Goal: Task Accomplishment & Management: Manage account settings

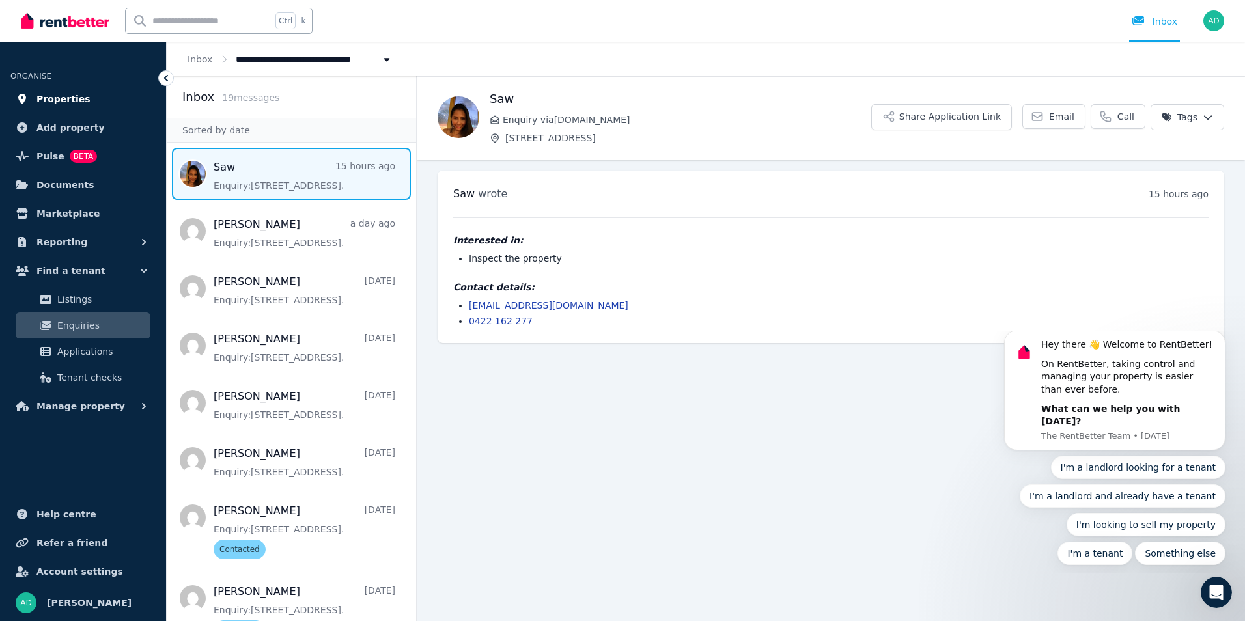
click at [24, 97] on icon at bounding box center [22, 99] width 8 height 10
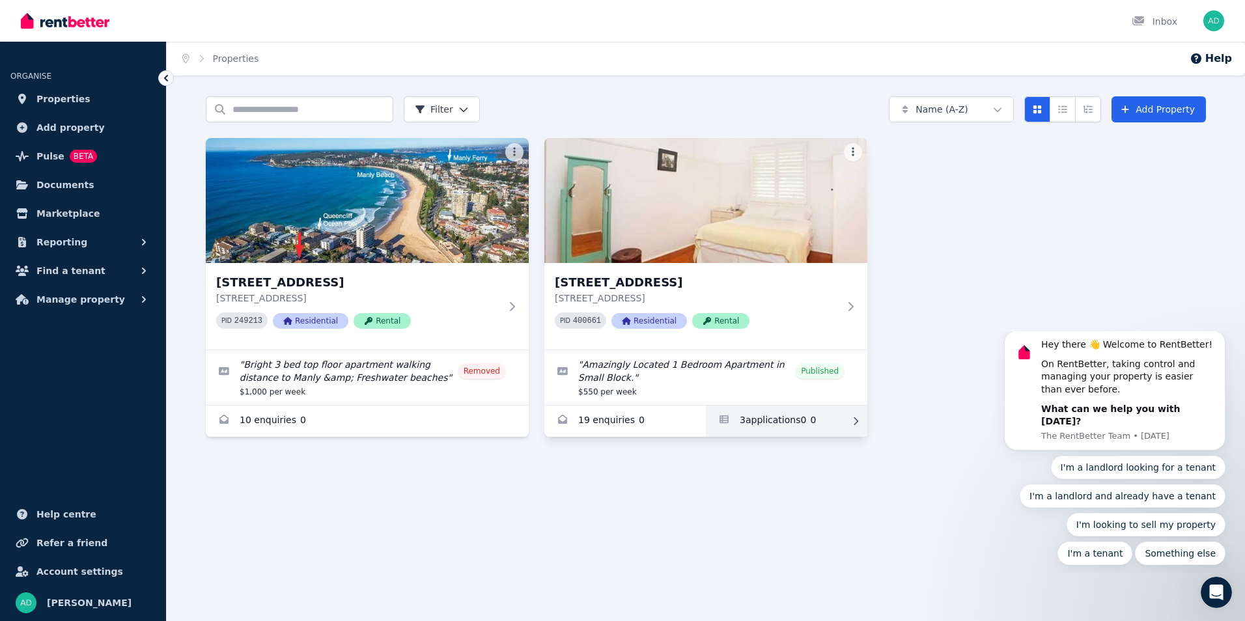
click at [750, 419] on link "Applications for Unit 2/66 Lavender St, Lavender Bay" at bounding box center [787, 421] width 162 height 31
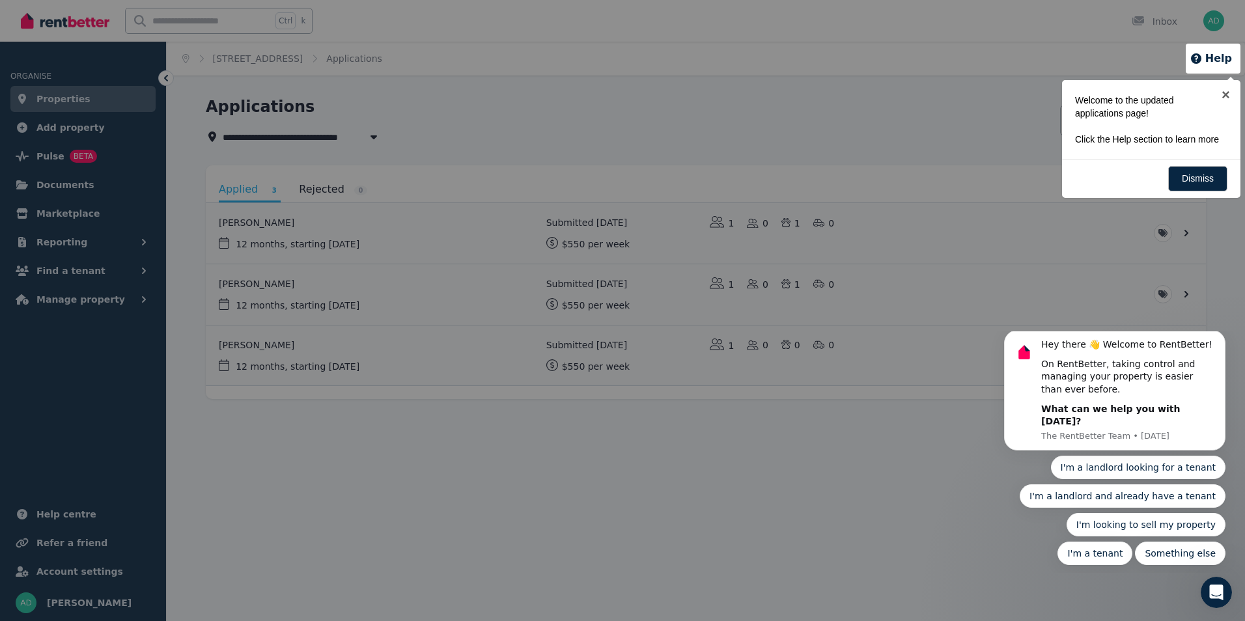
click at [453, 421] on div at bounding box center [622, 310] width 1245 height 621
click at [1223, 93] on link "×" at bounding box center [1226, 94] width 29 height 29
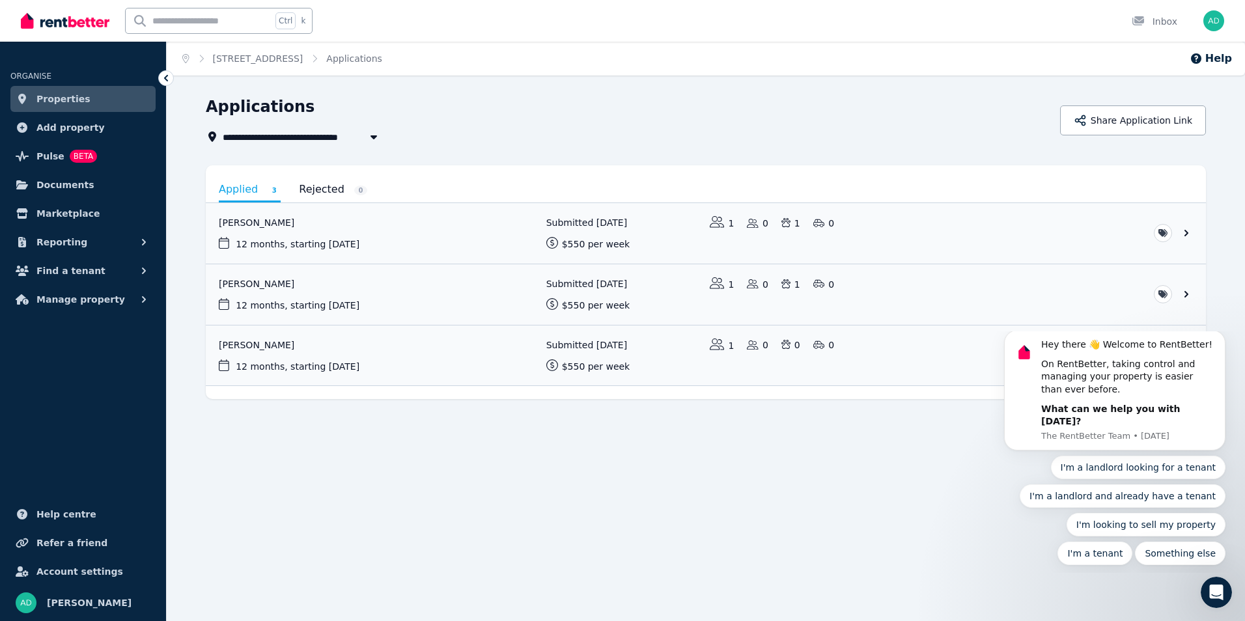
click at [53, 98] on span "Properties" at bounding box center [63, 99] width 54 height 16
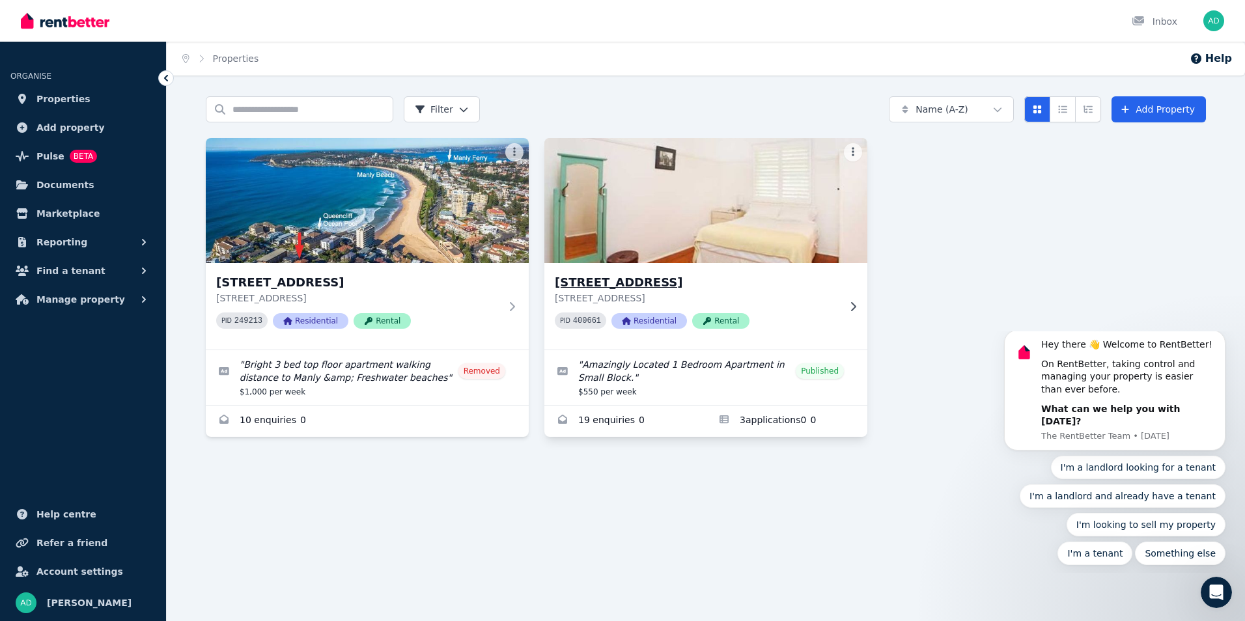
click at [683, 286] on h3 "[STREET_ADDRESS]" at bounding box center [697, 283] width 284 height 18
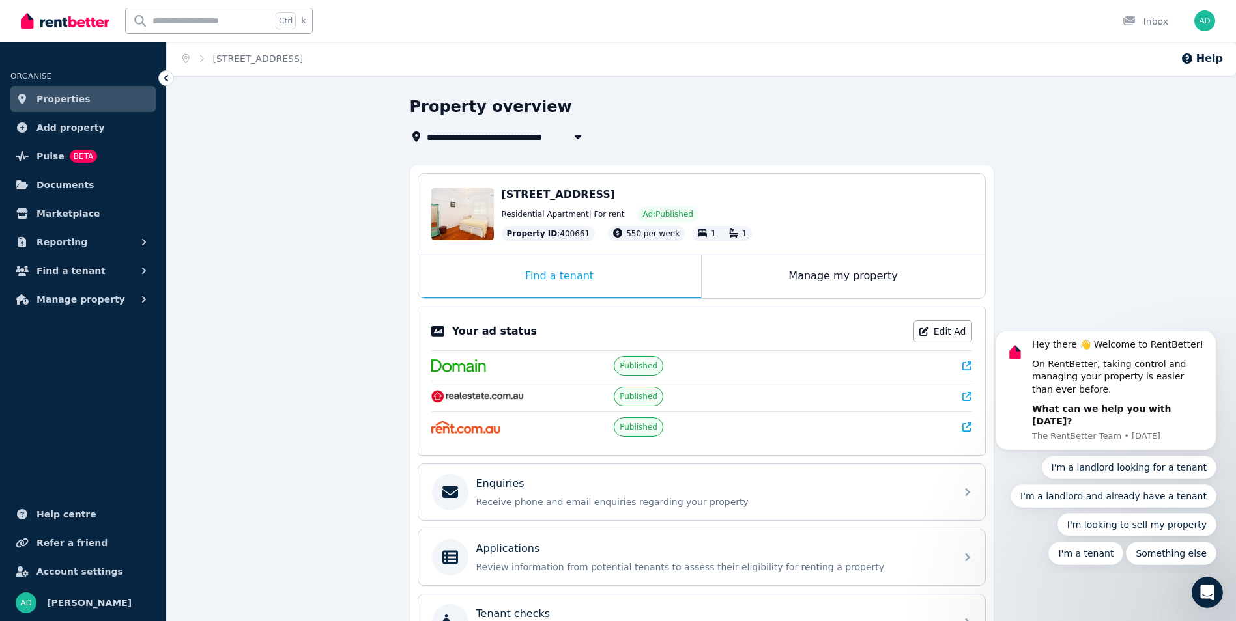
click at [45, 96] on span "Properties" at bounding box center [63, 99] width 54 height 16
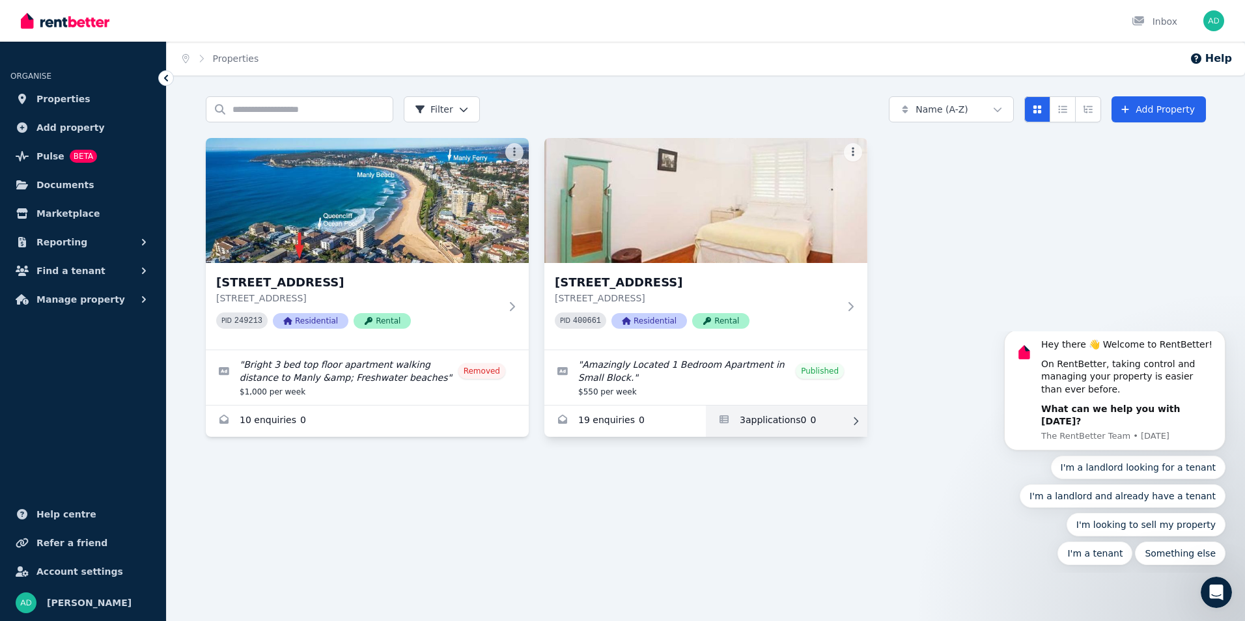
click at [771, 420] on link "Applications for Unit 2/66 Lavender St, Lavender Bay" at bounding box center [787, 421] width 162 height 31
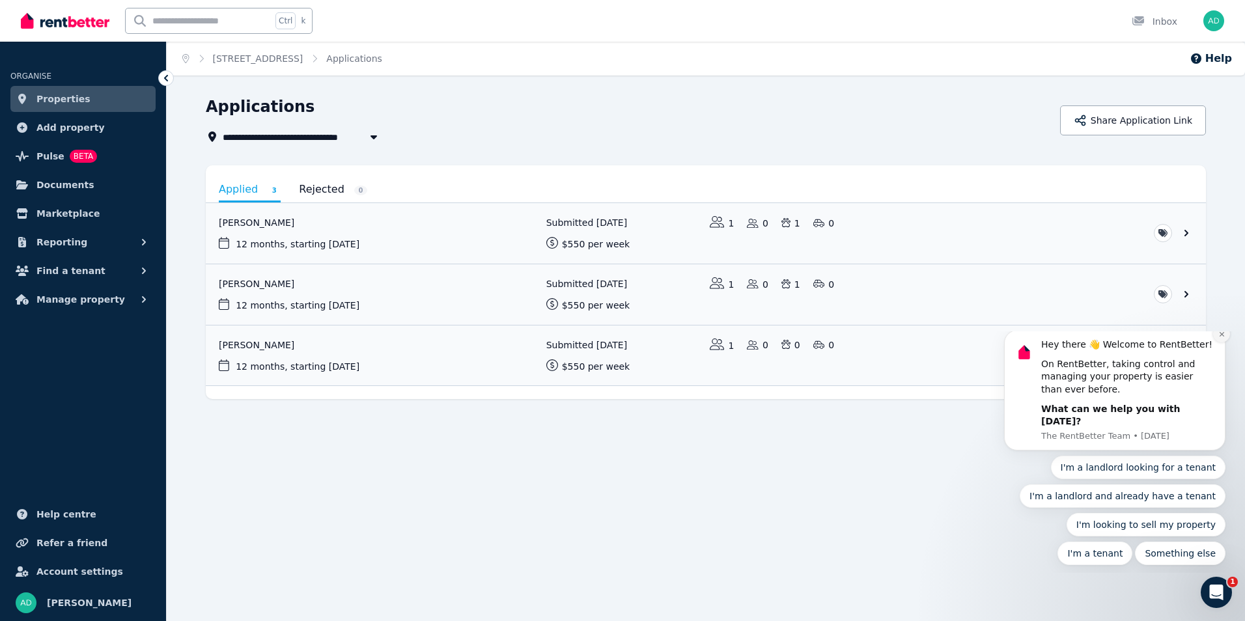
click at [1220, 337] on icon "Dismiss notification" at bounding box center [1221, 334] width 5 height 5
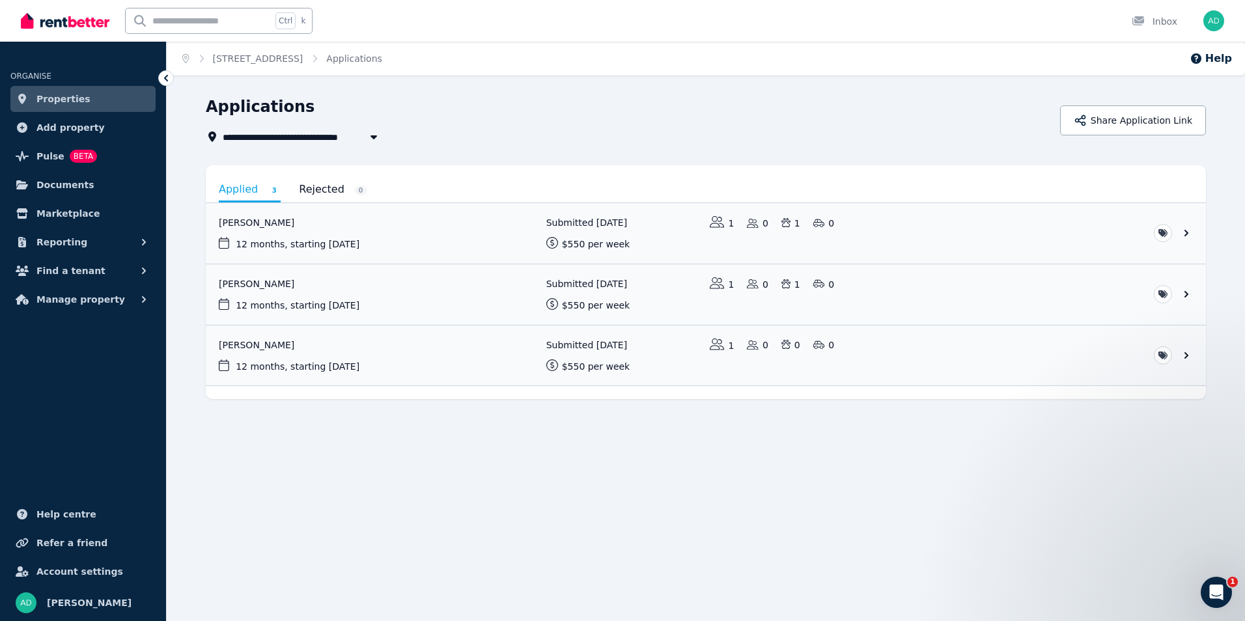
click at [1229, 485] on div "**********" at bounding box center [622, 310] width 1245 height 621
click at [1164, 234] on html "**********" at bounding box center [622, 310] width 1245 height 621
click at [1124, 227] on html "**********" at bounding box center [622, 310] width 1245 height 621
click at [1183, 231] on link "View application: Patrick Lau" at bounding box center [706, 233] width 1000 height 61
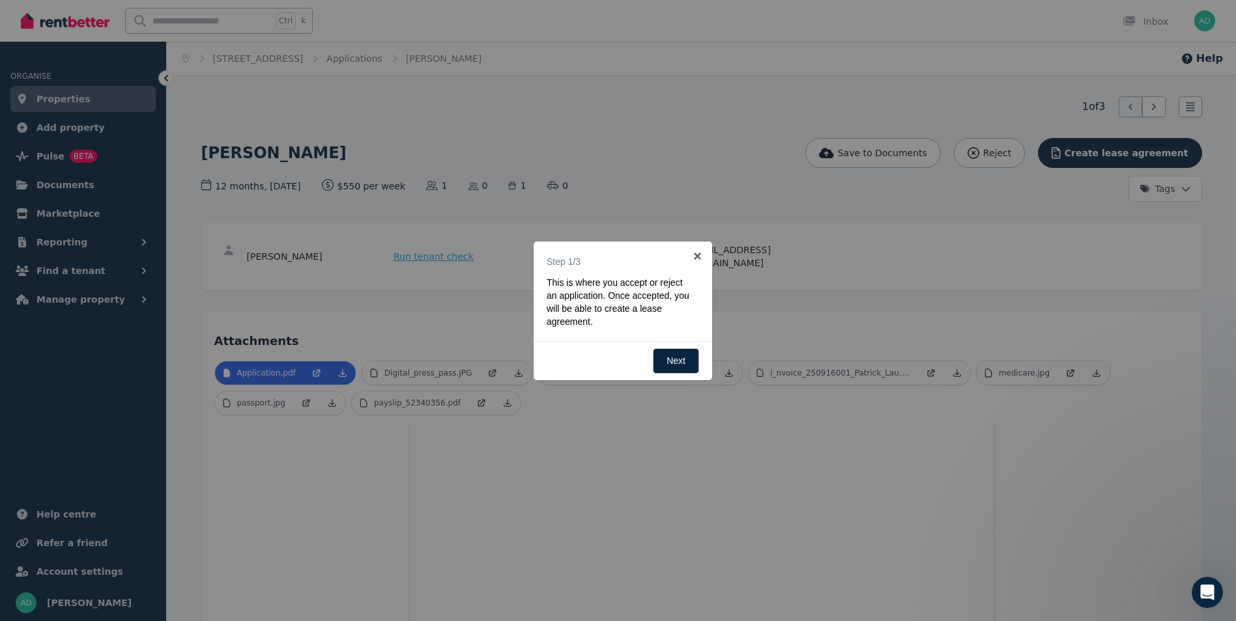
click at [890, 207] on div at bounding box center [618, 310] width 1236 height 621
click at [700, 253] on link "×" at bounding box center [697, 256] width 29 height 29
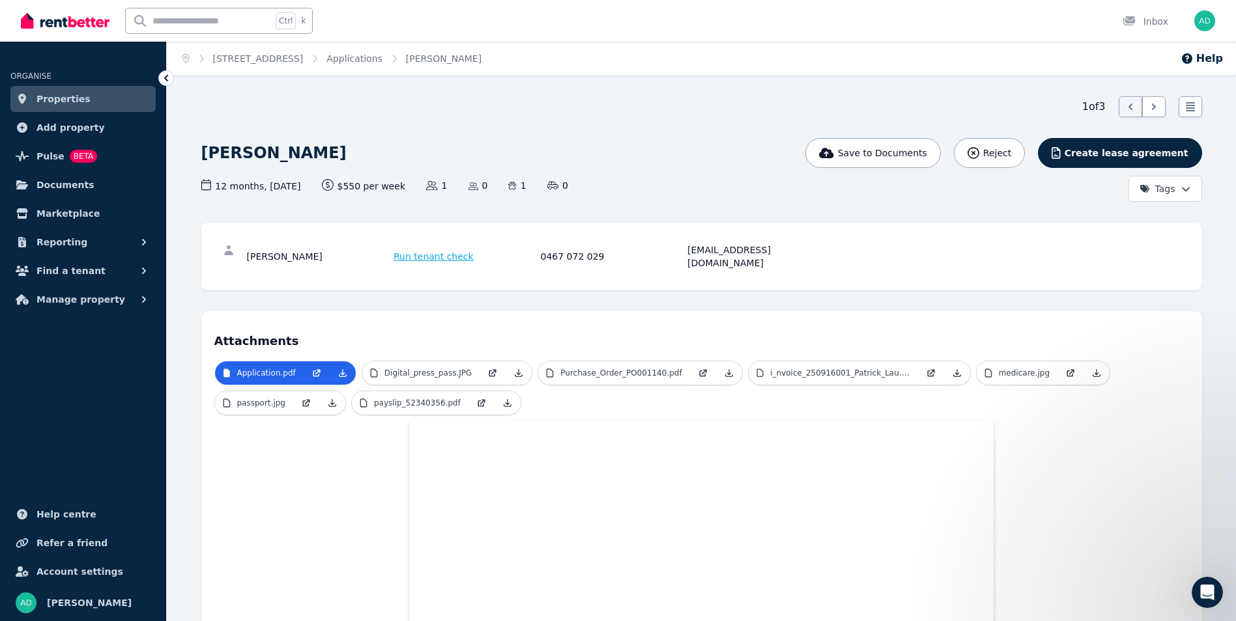
click at [167, 76] on icon at bounding box center [166, 78] width 4 height 7
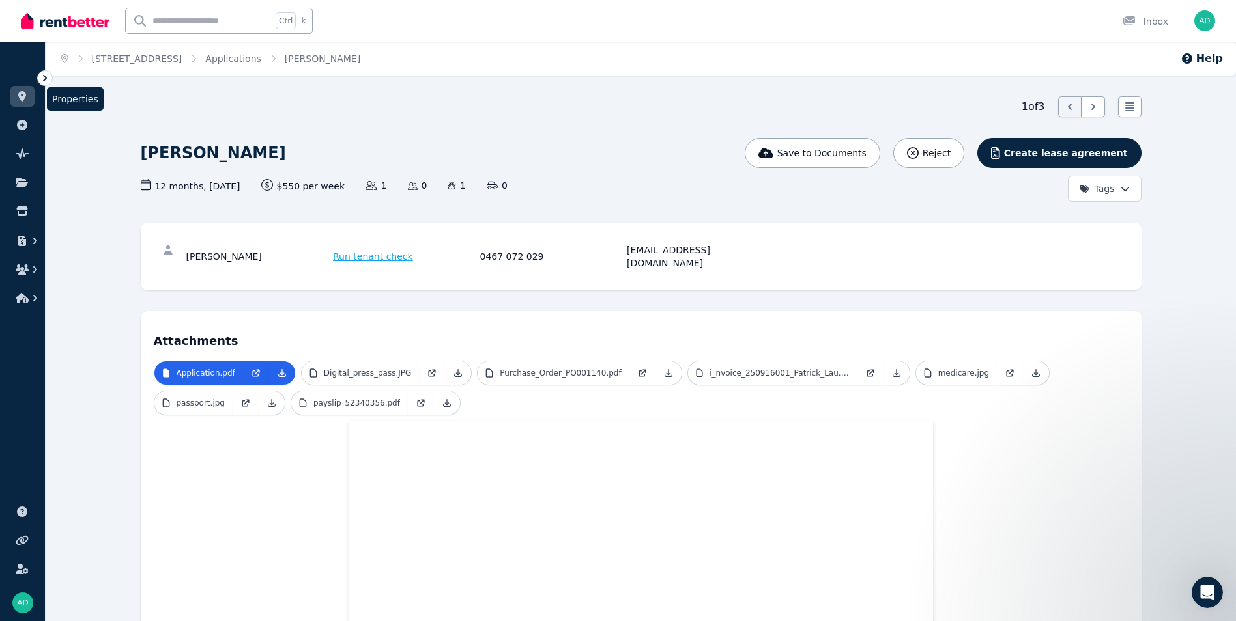
click at [20, 94] on icon at bounding box center [22, 96] width 8 height 10
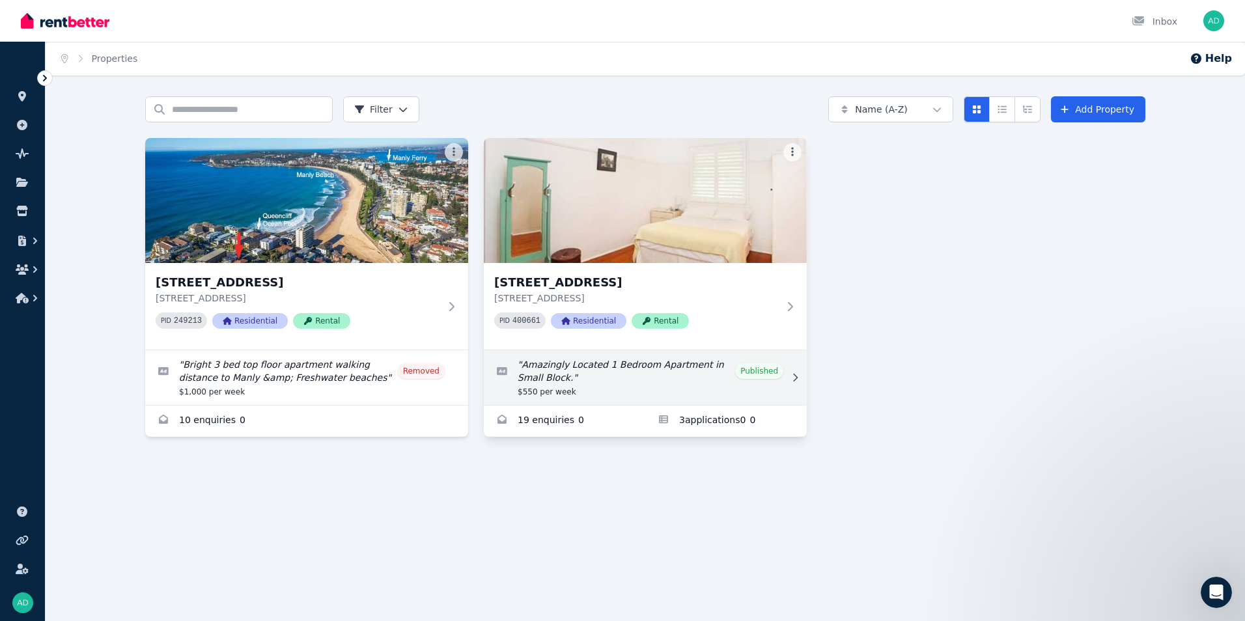
click at [589, 363] on link "Edit listing: Amazingly Located 1 Bedroom Apartment in Small Block." at bounding box center [645, 377] width 323 height 55
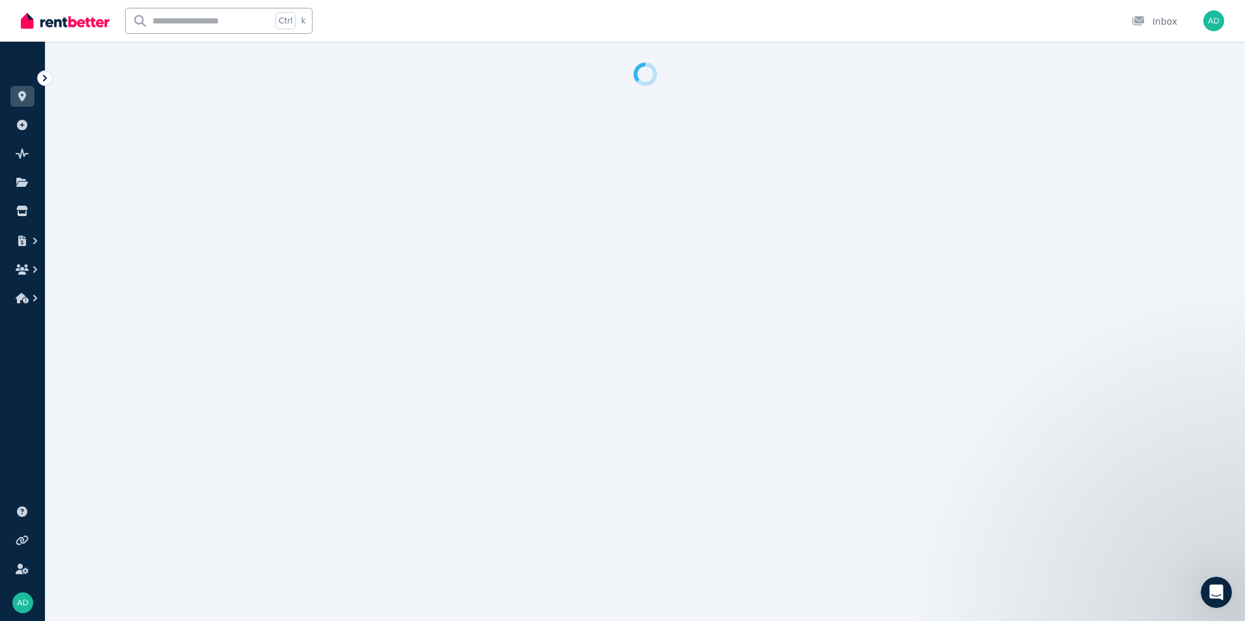
select select "**********"
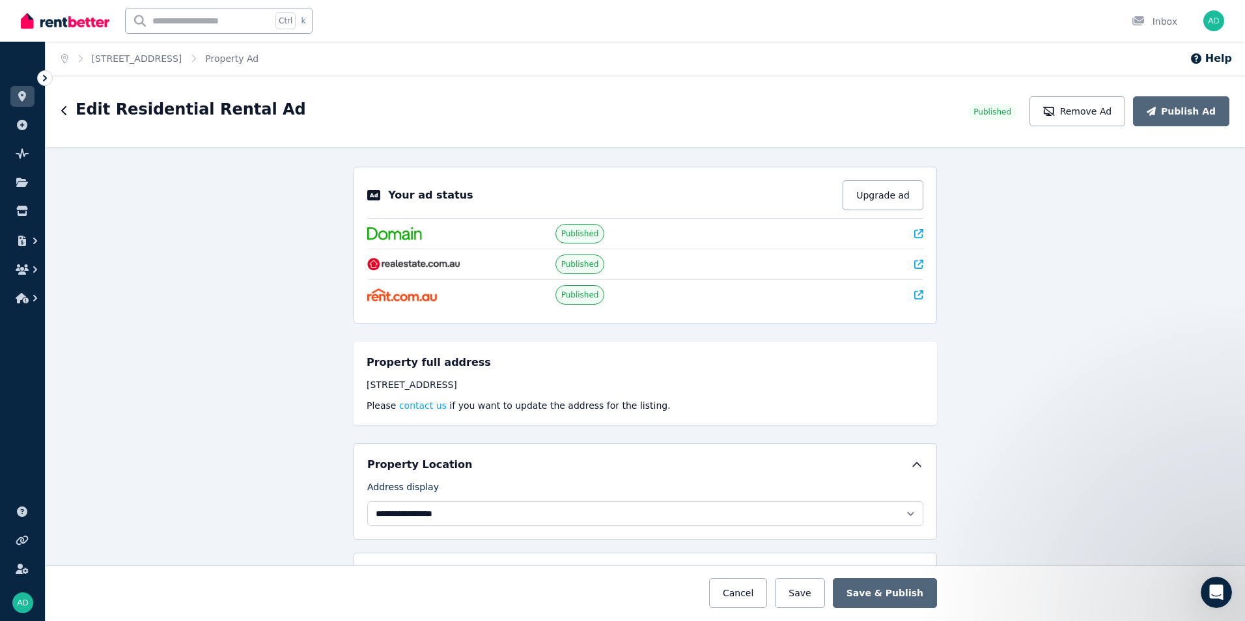
click at [68, 113] on div "Edit Residential Rental Ad" at bounding box center [511, 111] width 900 height 25
click at [61, 112] on icon "button" at bounding box center [64, 111] width 7 height 10
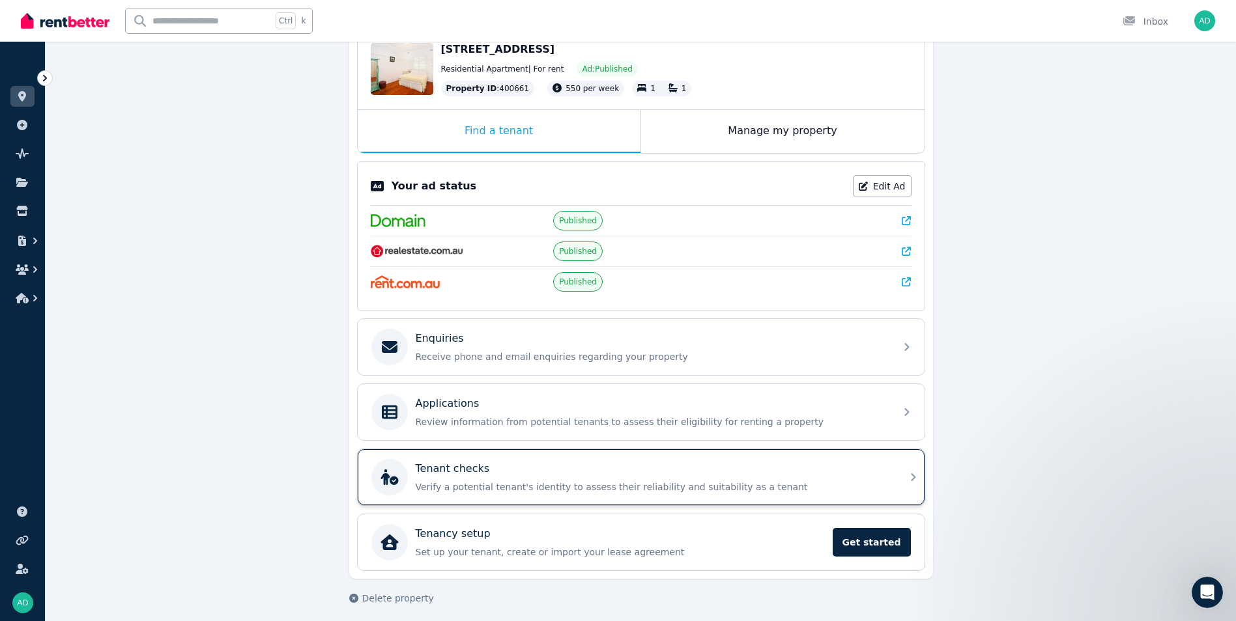
scroll to position [152, 0]
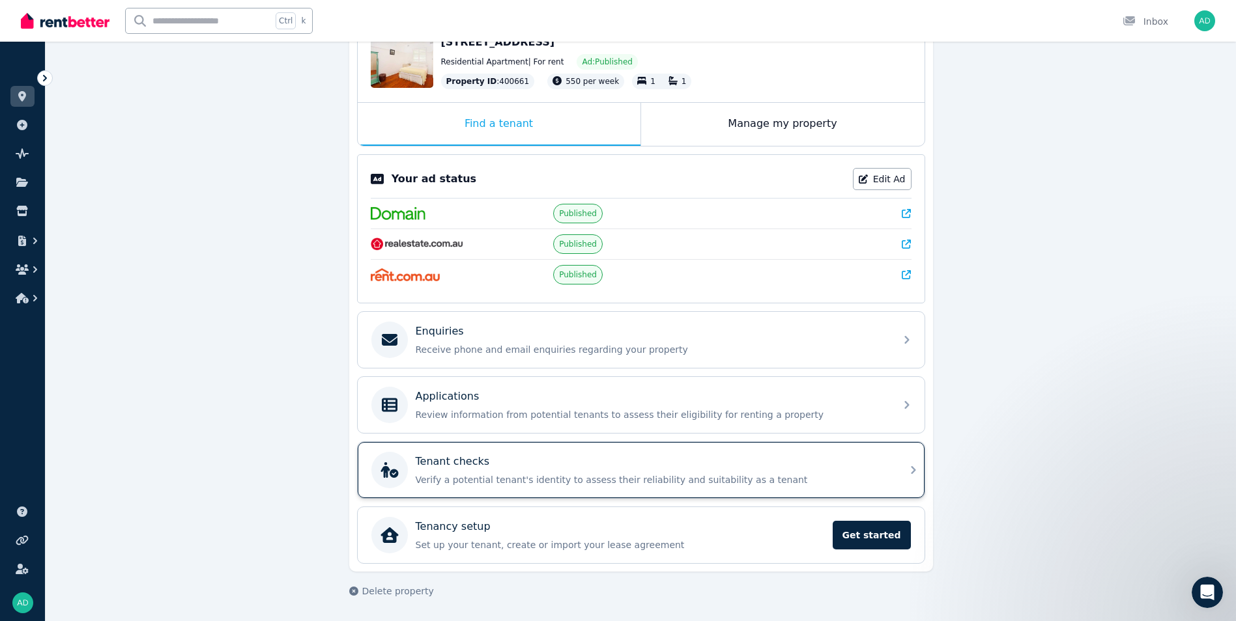
click at [460, 466] on p "Tenant checks" at bounding box center [453, 462] width 74 height 16
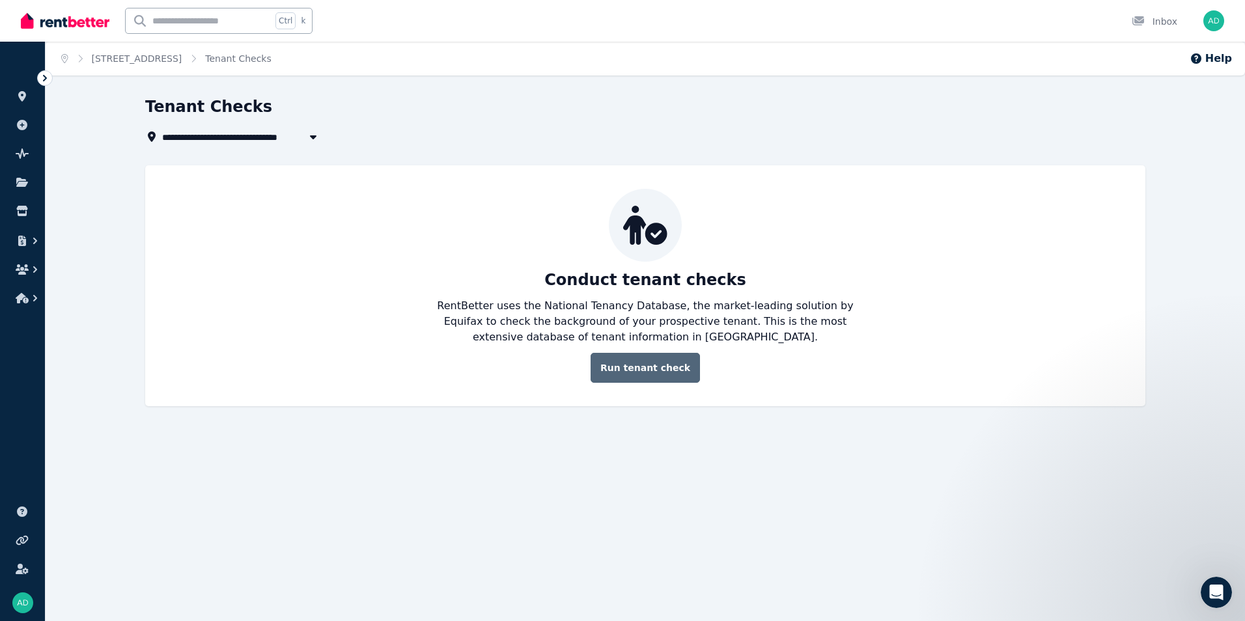
click at [647, 369] on link "Run tenant check" at bounding box center [645, 368] width 109 height 30
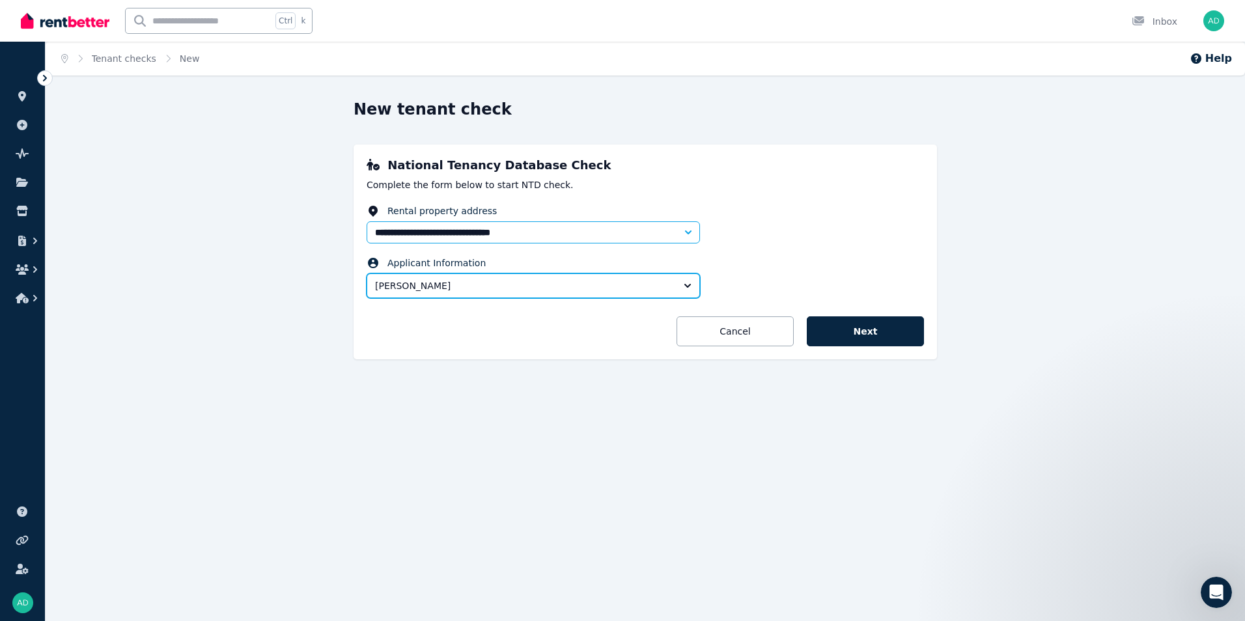
click at [681, 285] on button "[PERSON_NAME]" at bounding box center [533, 286] width 333 height 25
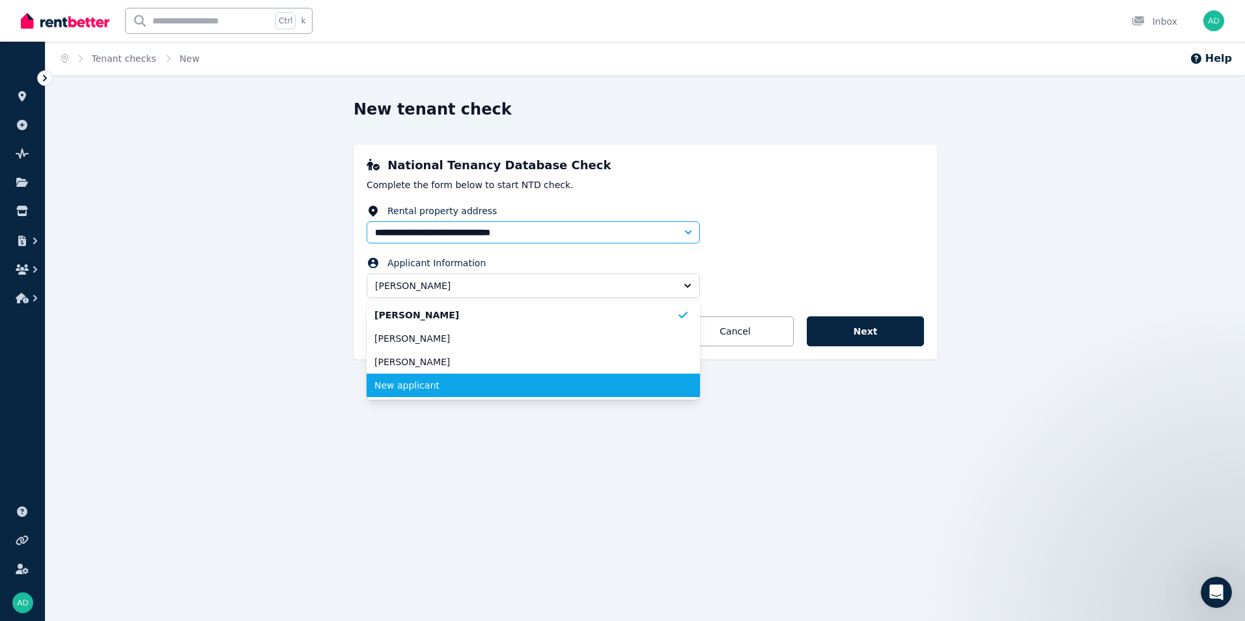
click at [416, 386] on span "New applicant" at bounding box center [526, 385] width 302 height 13
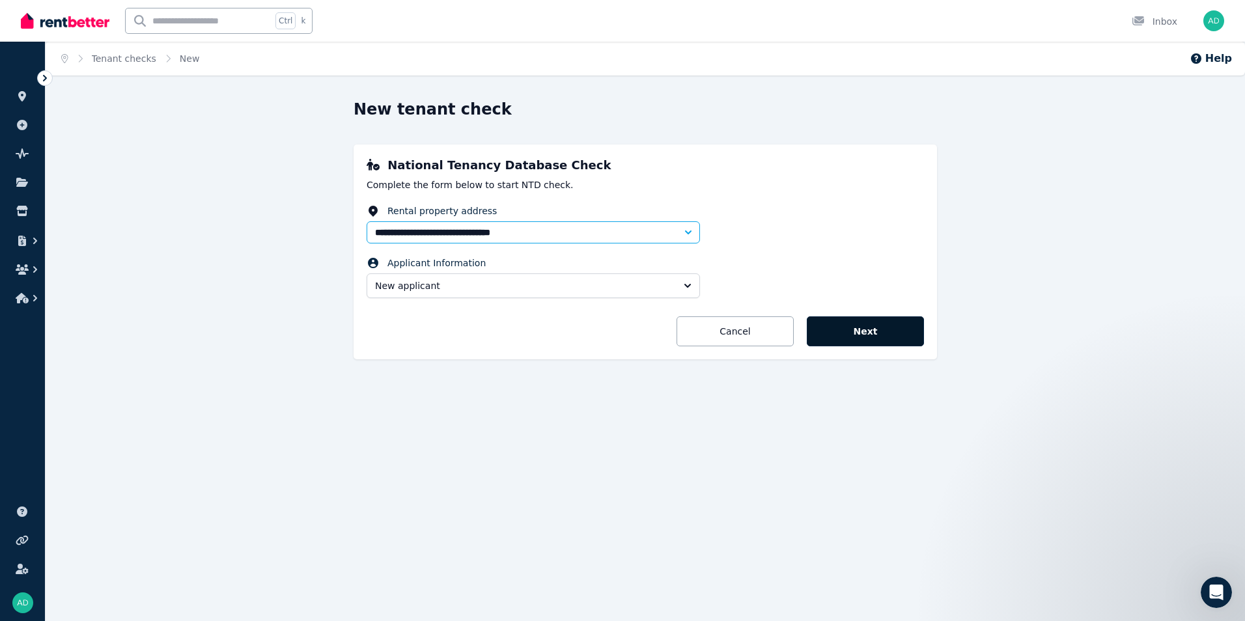
click at [859, 335] on button "Next" at bounding box center [865, 332] width 117 height 30
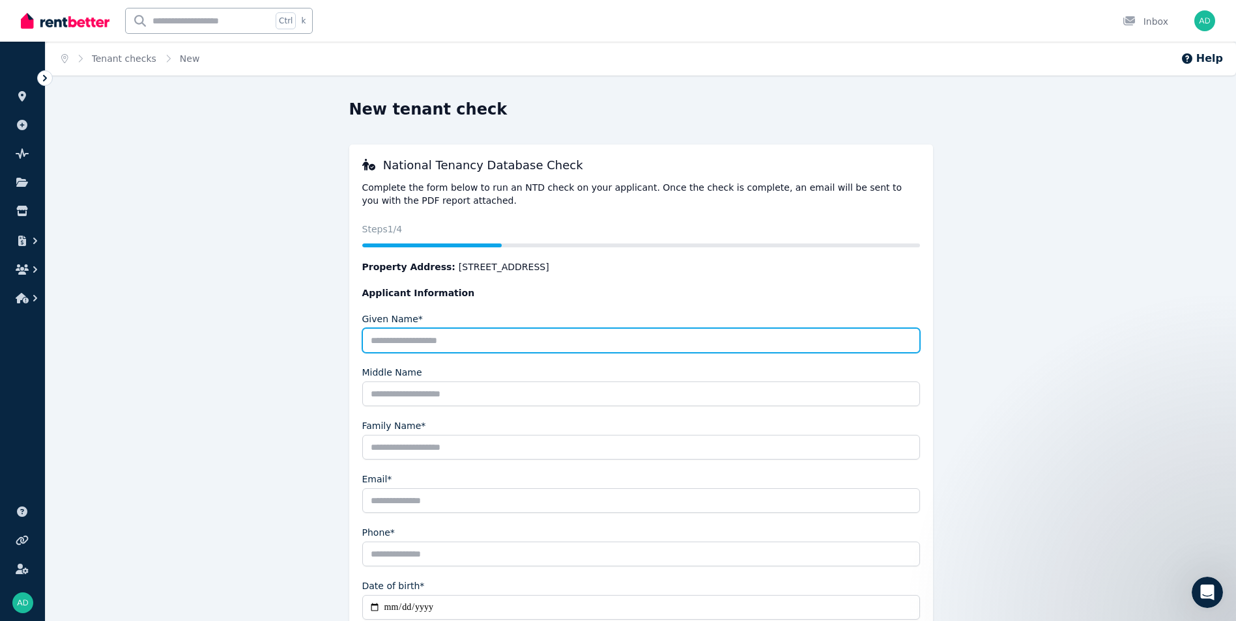
click at [475, 343] on input "Given Name*" at bounding box center [641, 340] width 558 height 25
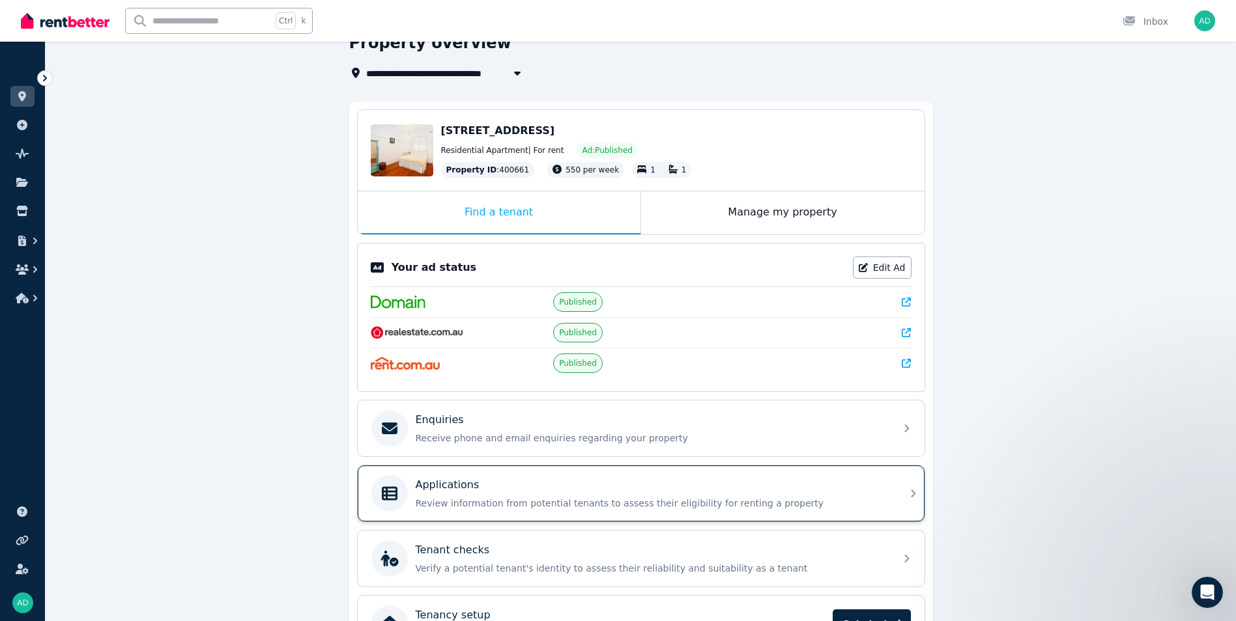
scroll to position [152, 0]
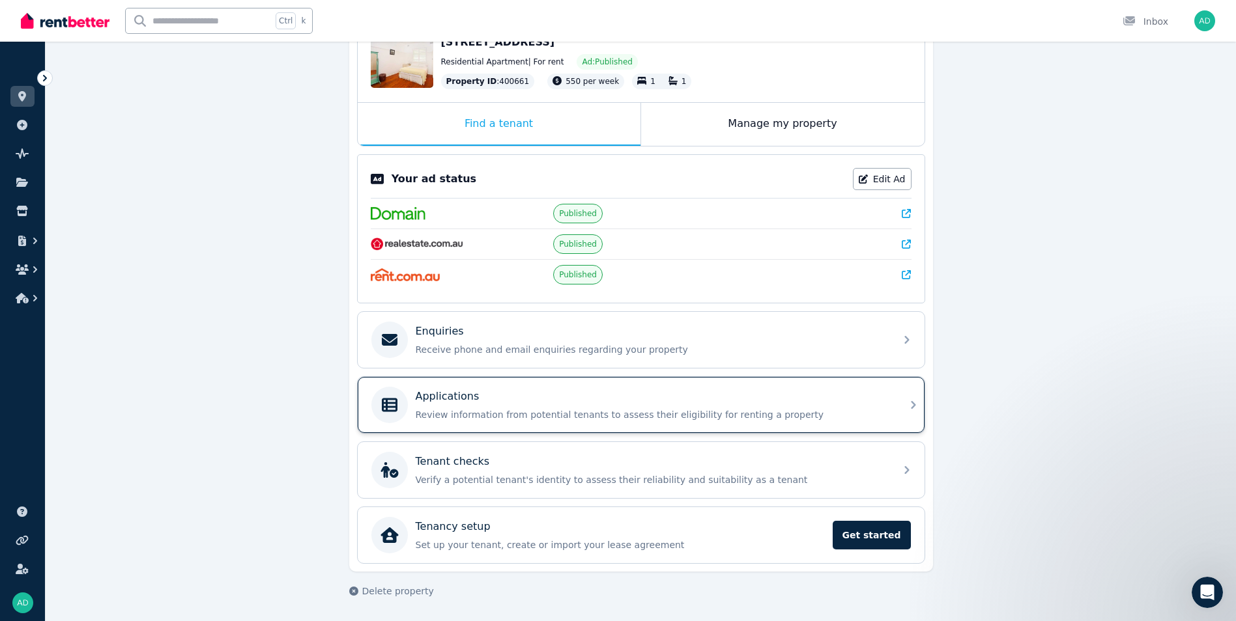
click at [495, 397] on div "Applications" at bounding box center [652, 397] width 472 height 16
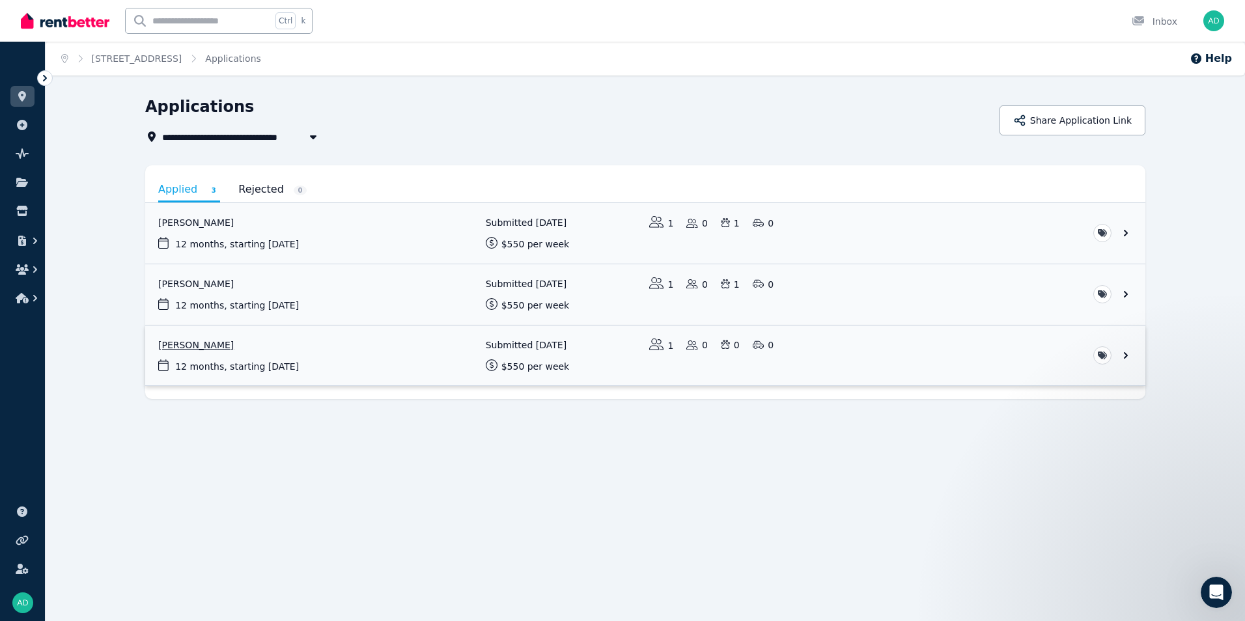
click at [194, 347] on link "View application: Yizhou Wang" at bounding box center [645, 356] width 1000 height 61
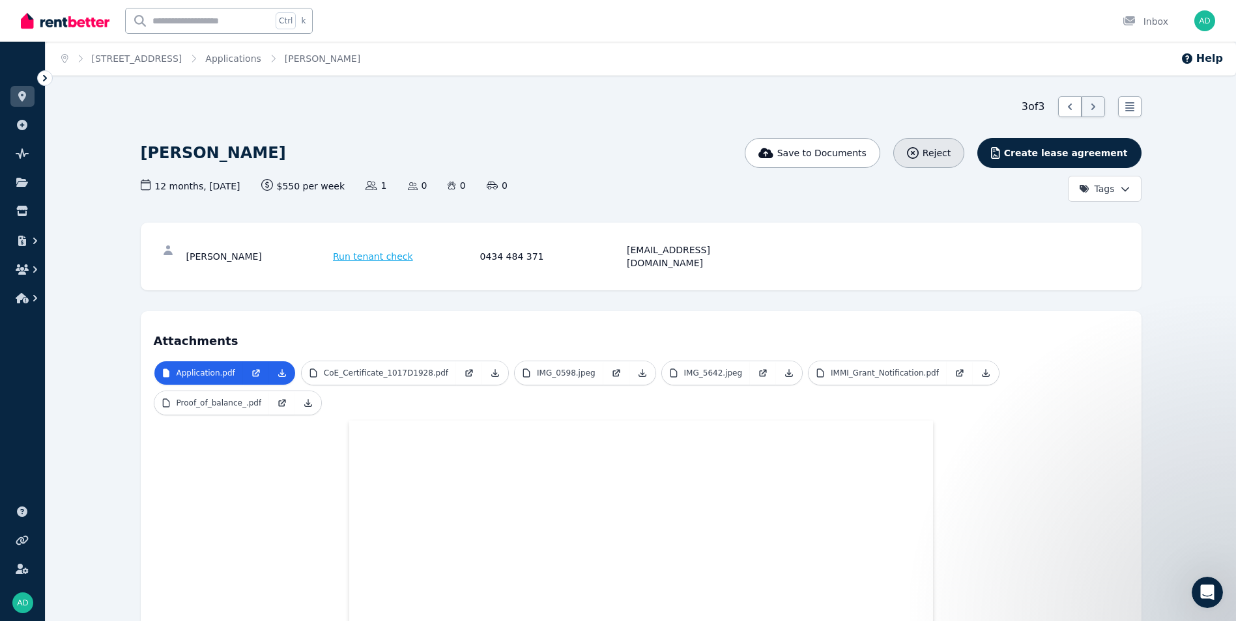
click at [950, 155] on span "Reject" at bounding box center [936, 153] width 28 height 13
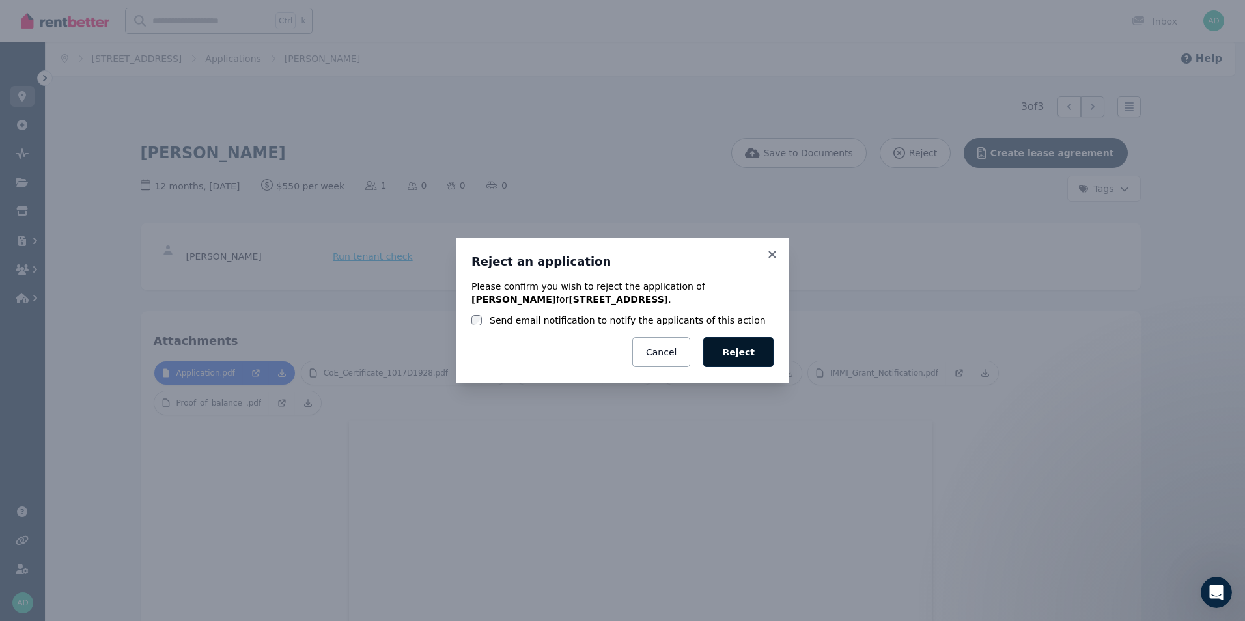
click at [741, 355] on button "Reject" at bounding box center [738, 352] width 70 height 30
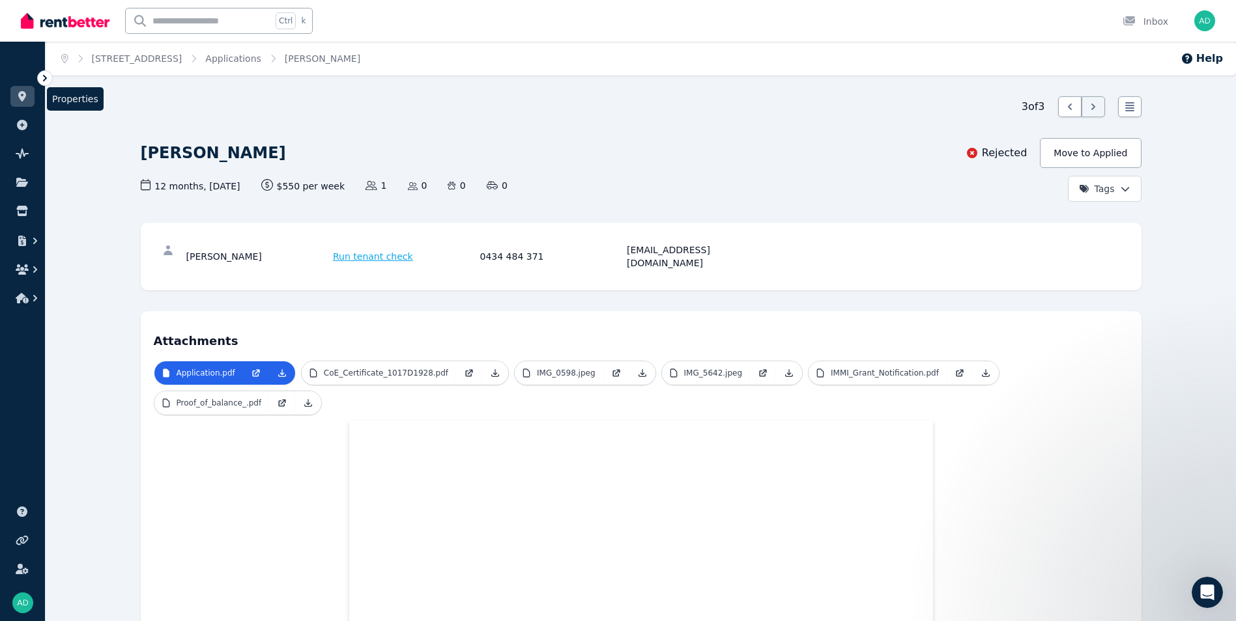
click at [21, 96] on icon at bounding box center [22, 96] width 8 height 10
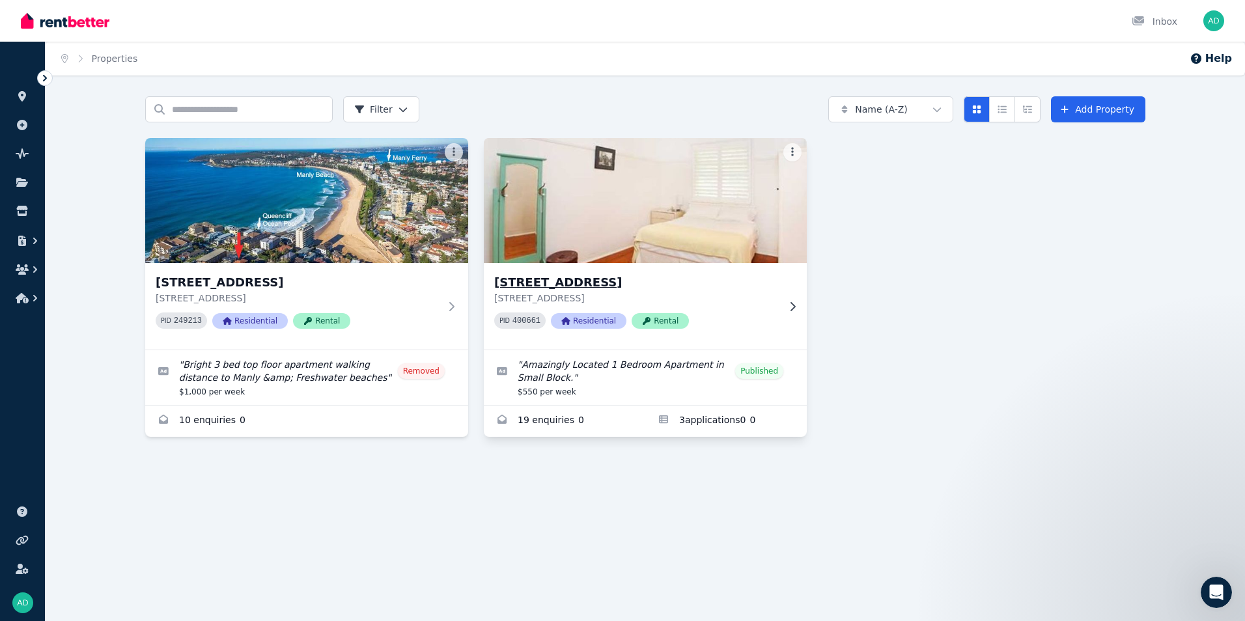
click at [792, 306] on icon at bounding box center [792, 307] width 13 height 10
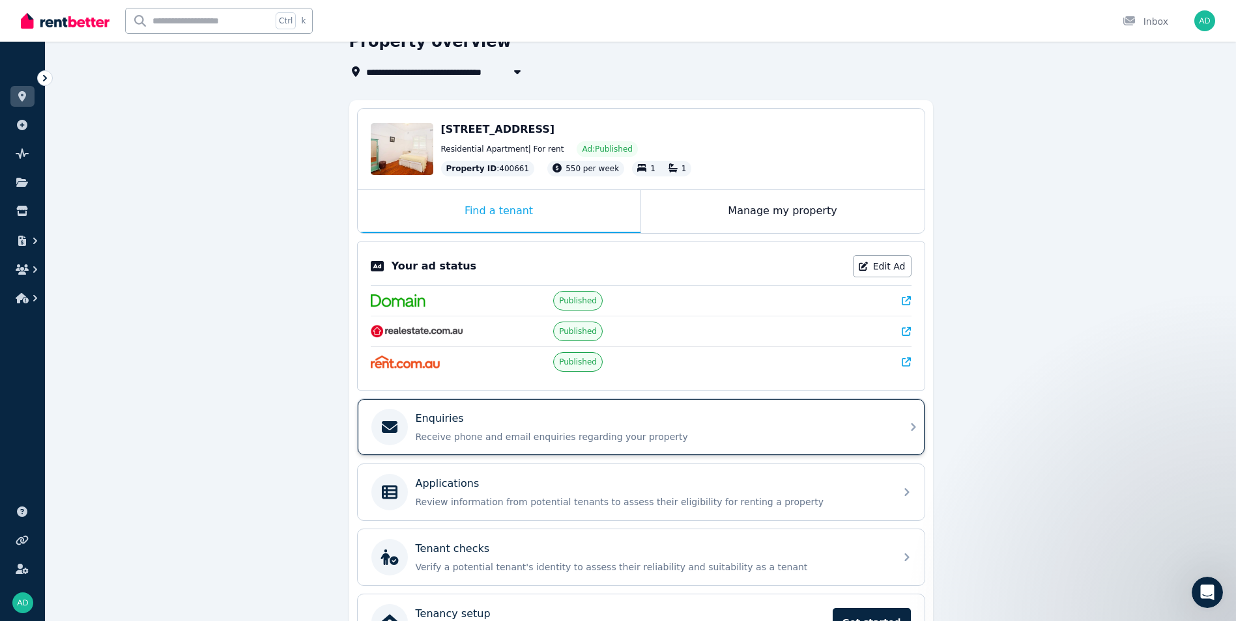
scroll to position [130, 0]
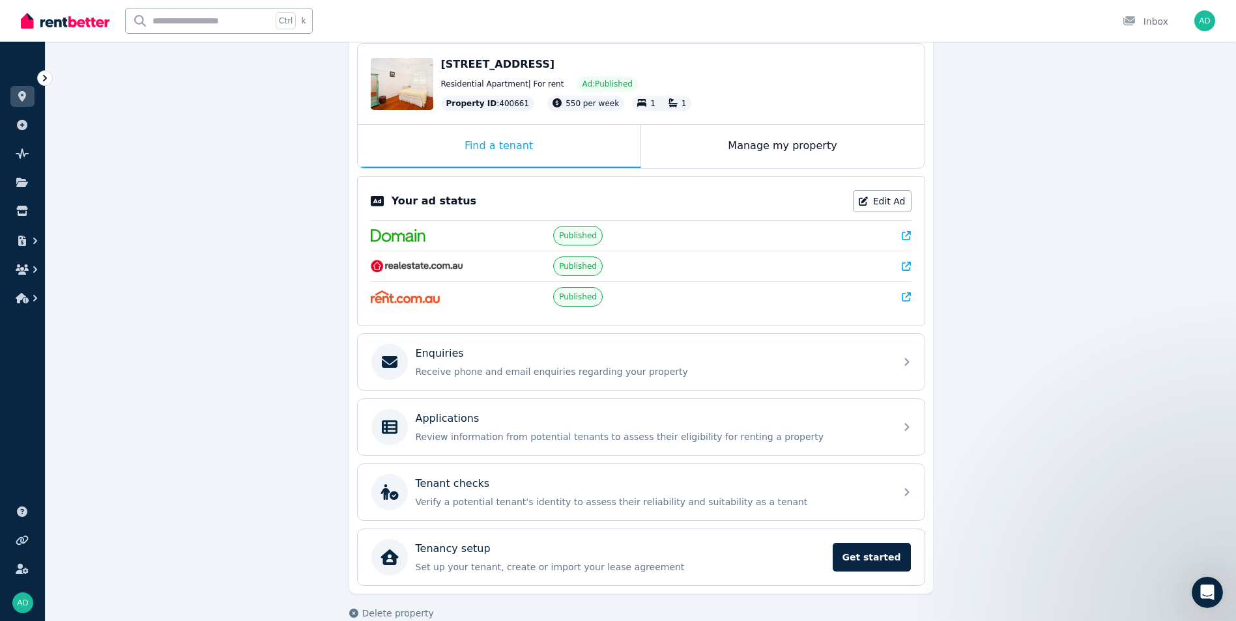
drag, startPoint x: 1093, startPoint y: 412, endPoint x: 1081, endPoint y: 406, distance: 13.7
click at [1093, 412] on div "**********" at bounding box center [641, 304] width 1190 height 677
